Goal: Transaction & Acquisition: Purchase product/service

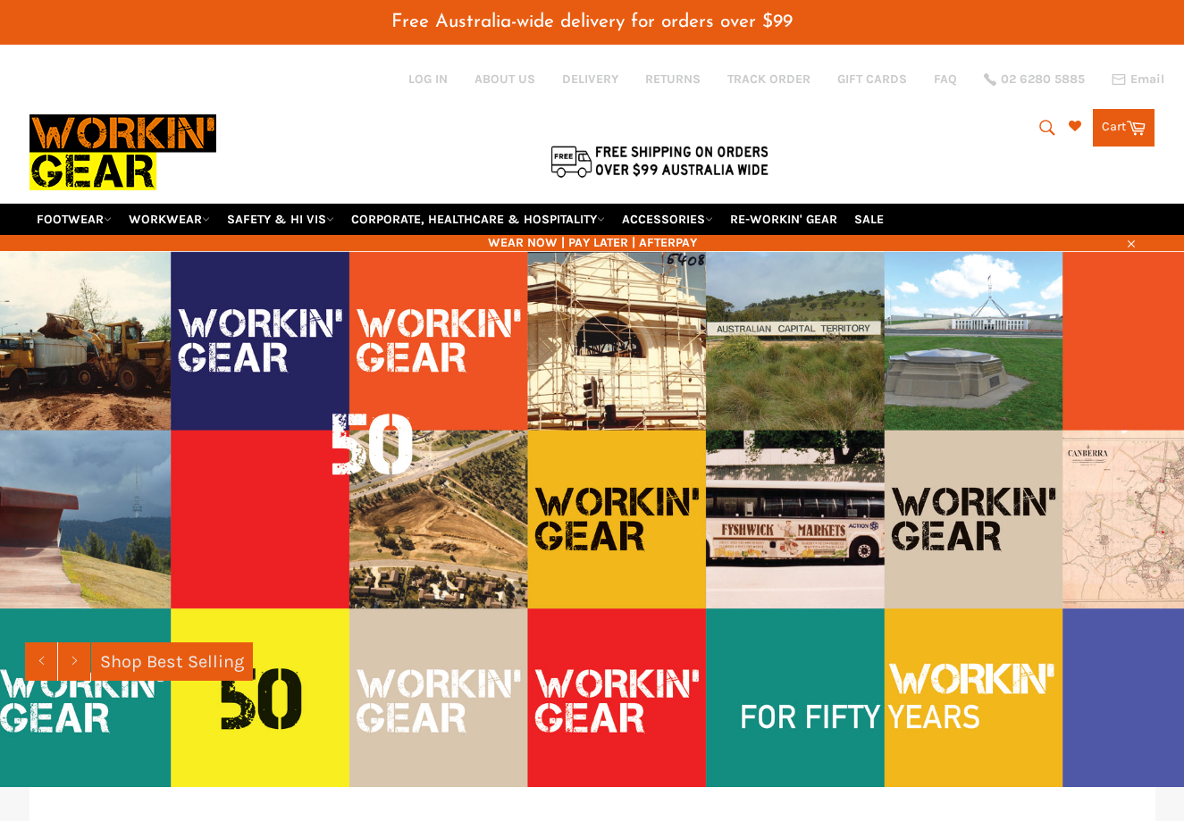
click at [1036, 70] on div "Search Search Cart Cart 0 items" at bounding box center [967, 123] width 375 height 159
click at [1044, 118] on icon "submit" at bounding box center [1048, 128] width 20 height 20
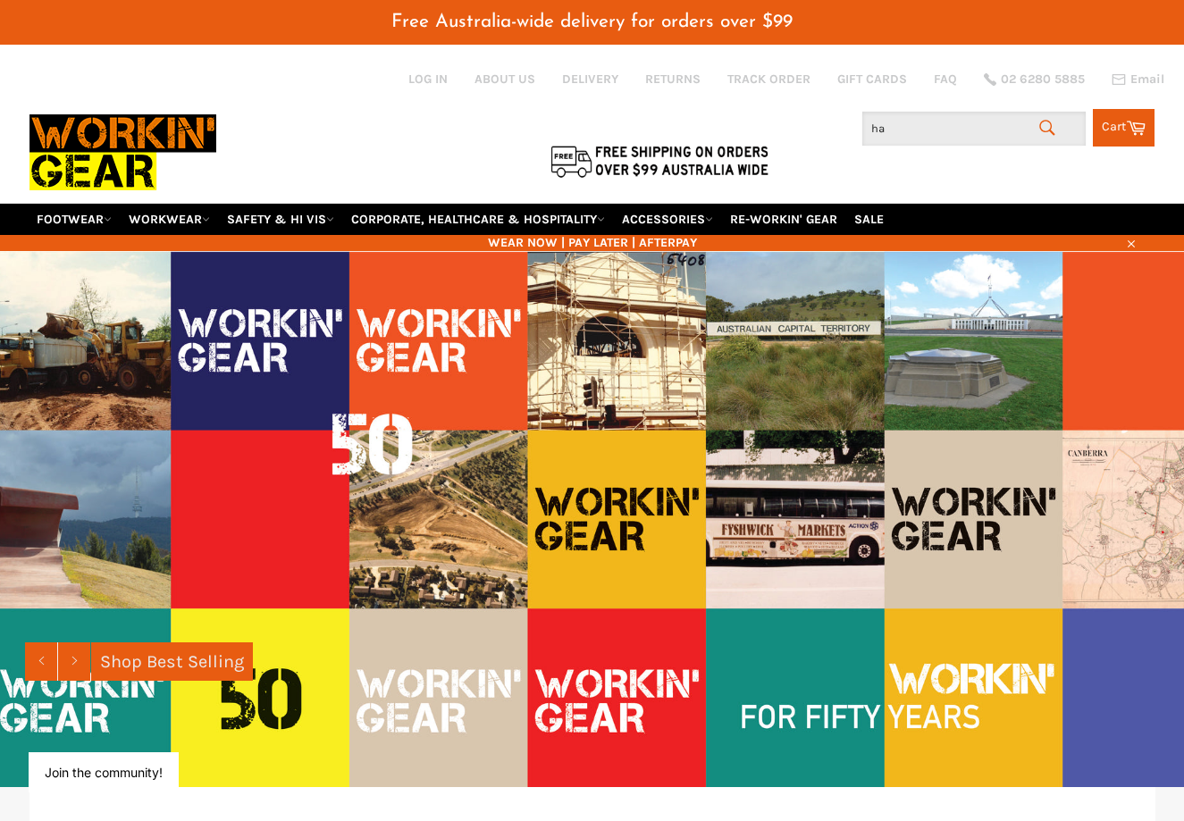
type input "hat"
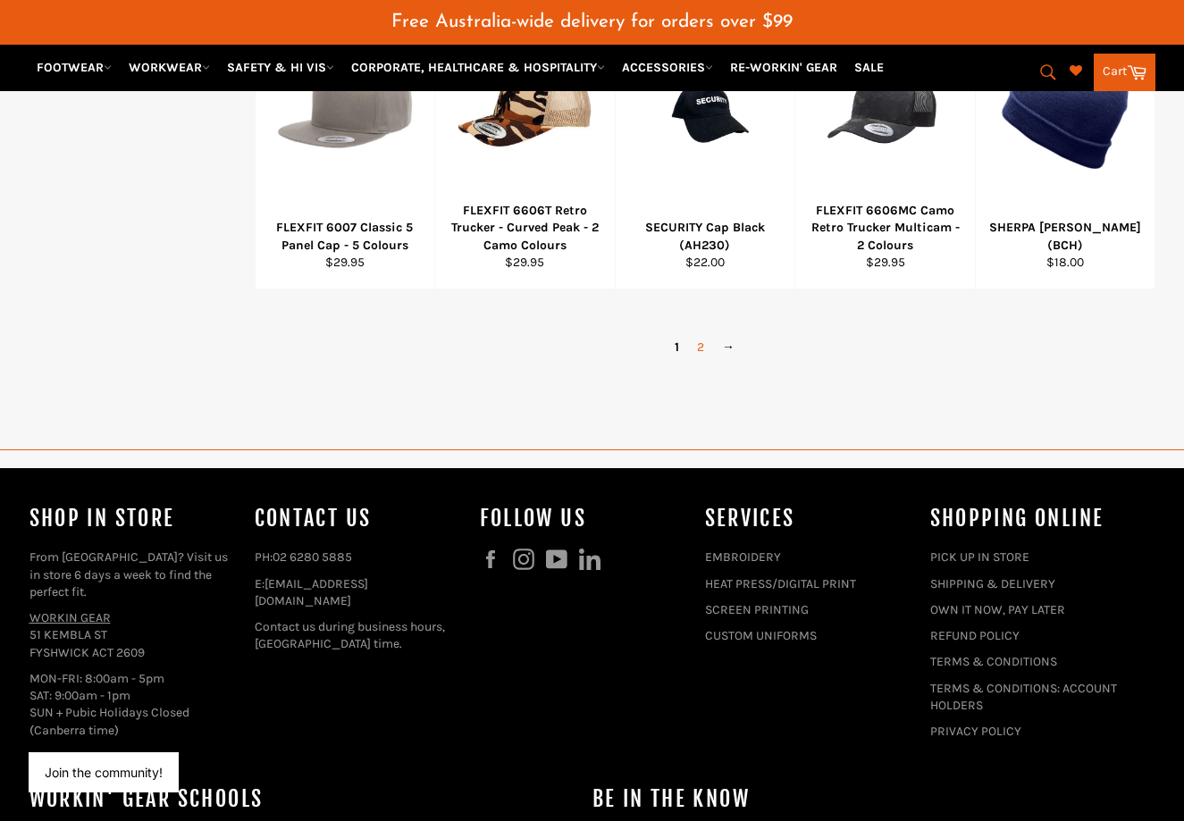
click at [695, 334] on link "2" at bounding box center [700, 347] width 25 height 26
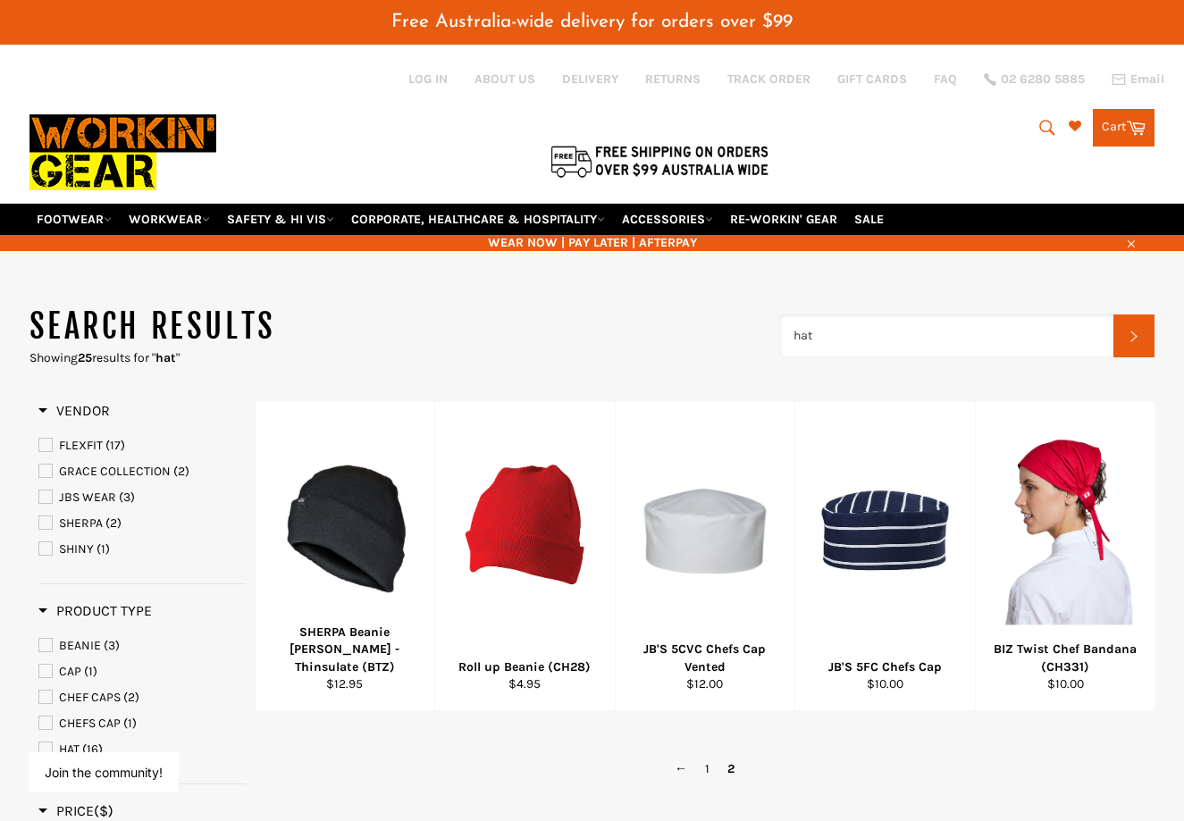
click at [833, 315] on input "hat" at bounding box center [947, 336] width 334 height 43
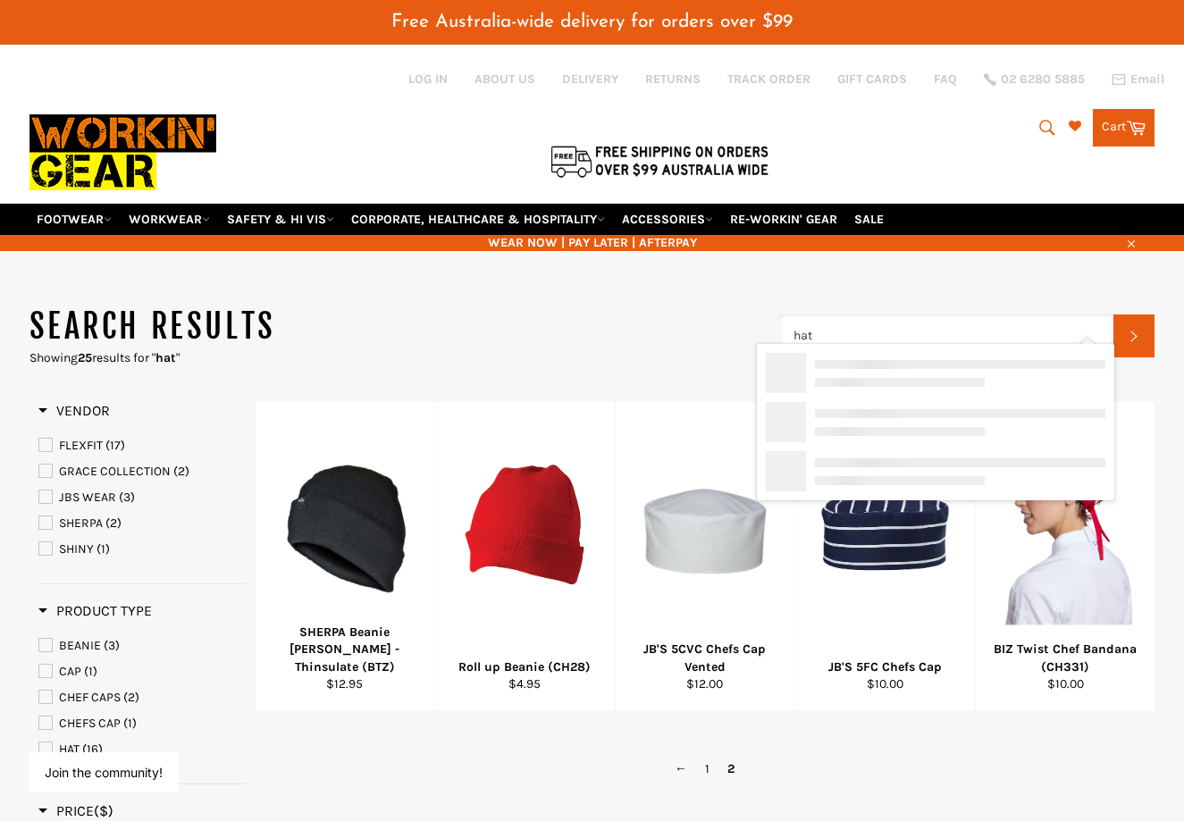
click at [833, 315] on input "hat" at bounding box center [947, 336] width 334 height 43
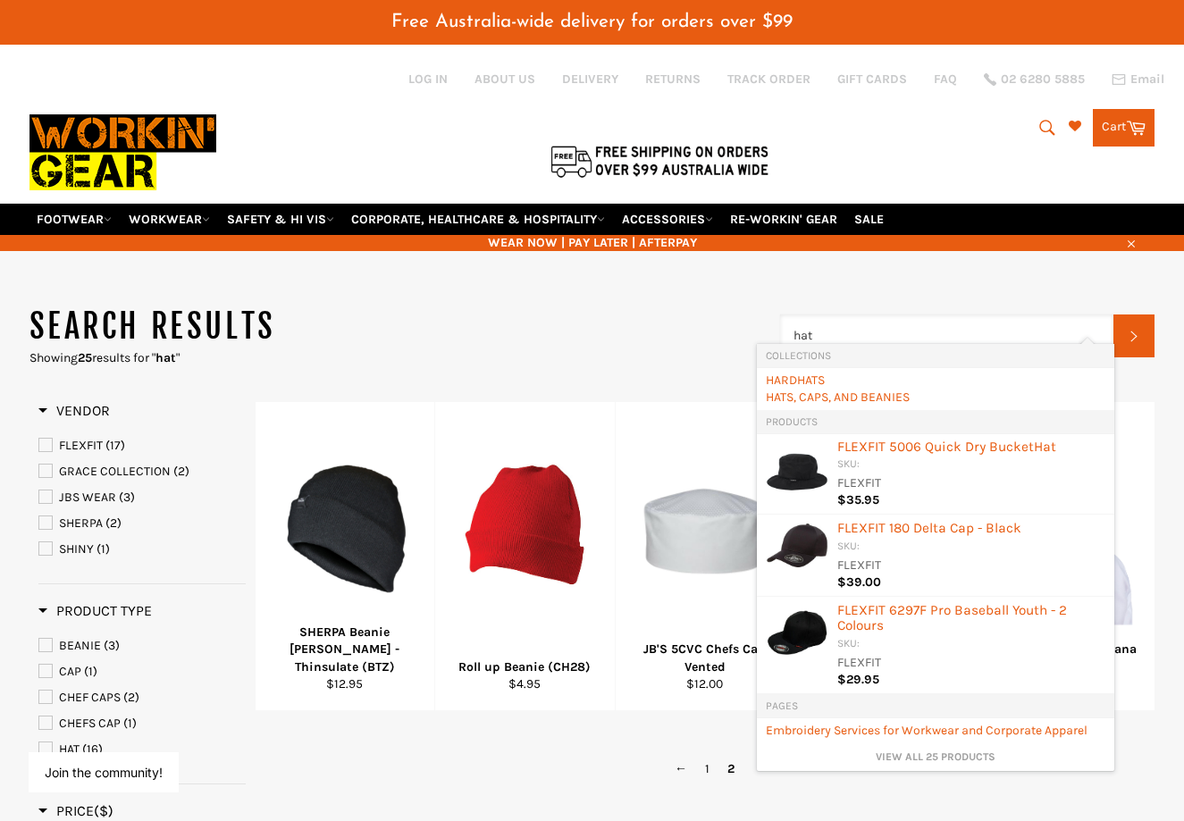
drag, startPoint x: 868, startPoint y: 309, endPoint x: 685, endPoint y: 309, distance: 182.3
click at [685, 309] on header "Search results Showing 25 results for " hat " hat Search" at bounding box center [592, 336] width 1126 height 62
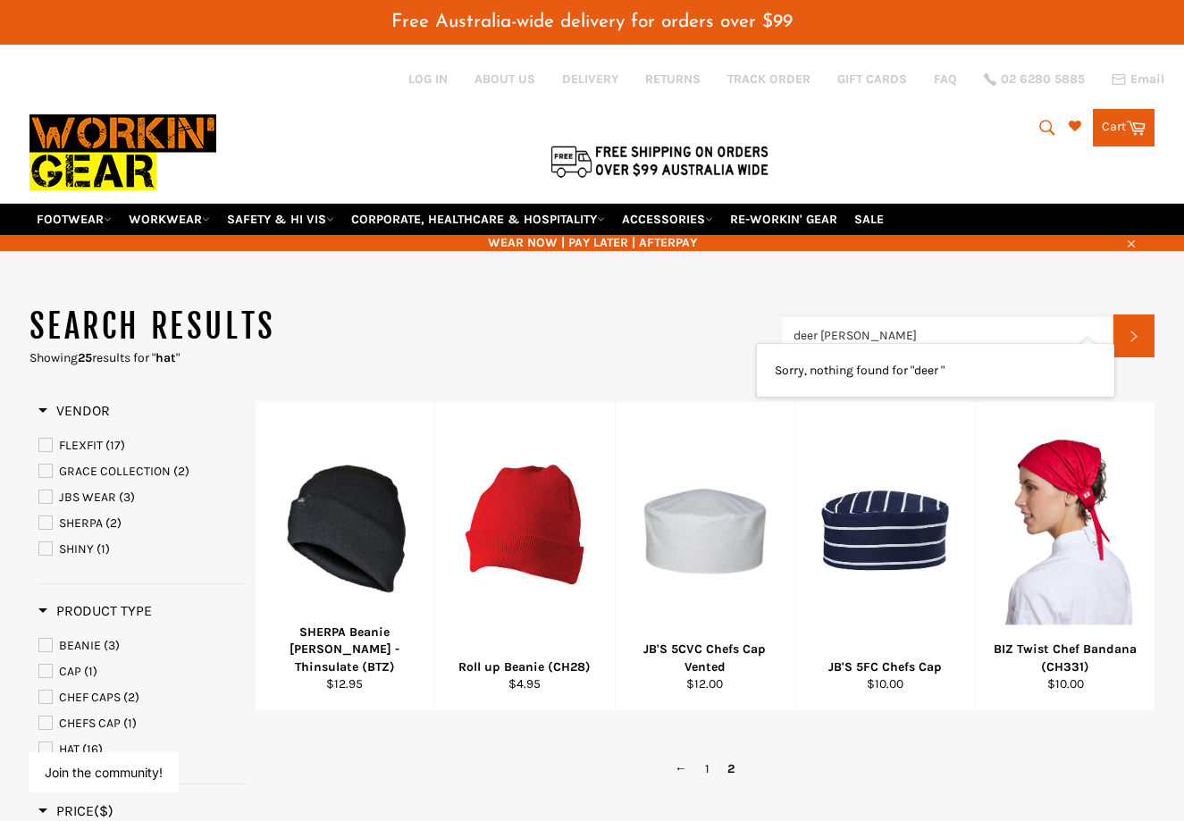
type input "deer hunter hat"
